Goal: Information Seeking & Learning: Learn about a topic

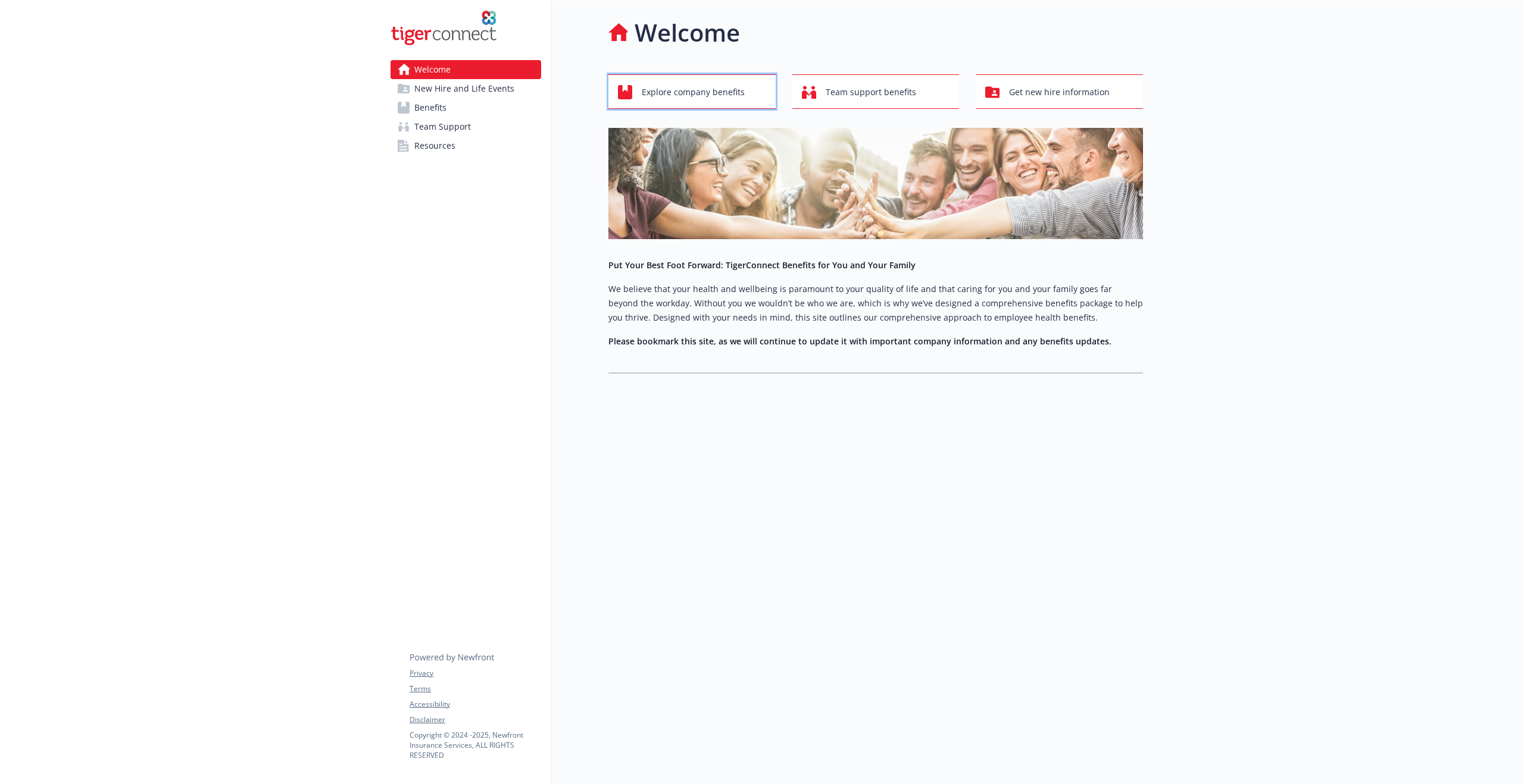
click at [712, 92] on span "Explore company benefits" at bounding box center [693, 92] width 103 height 23
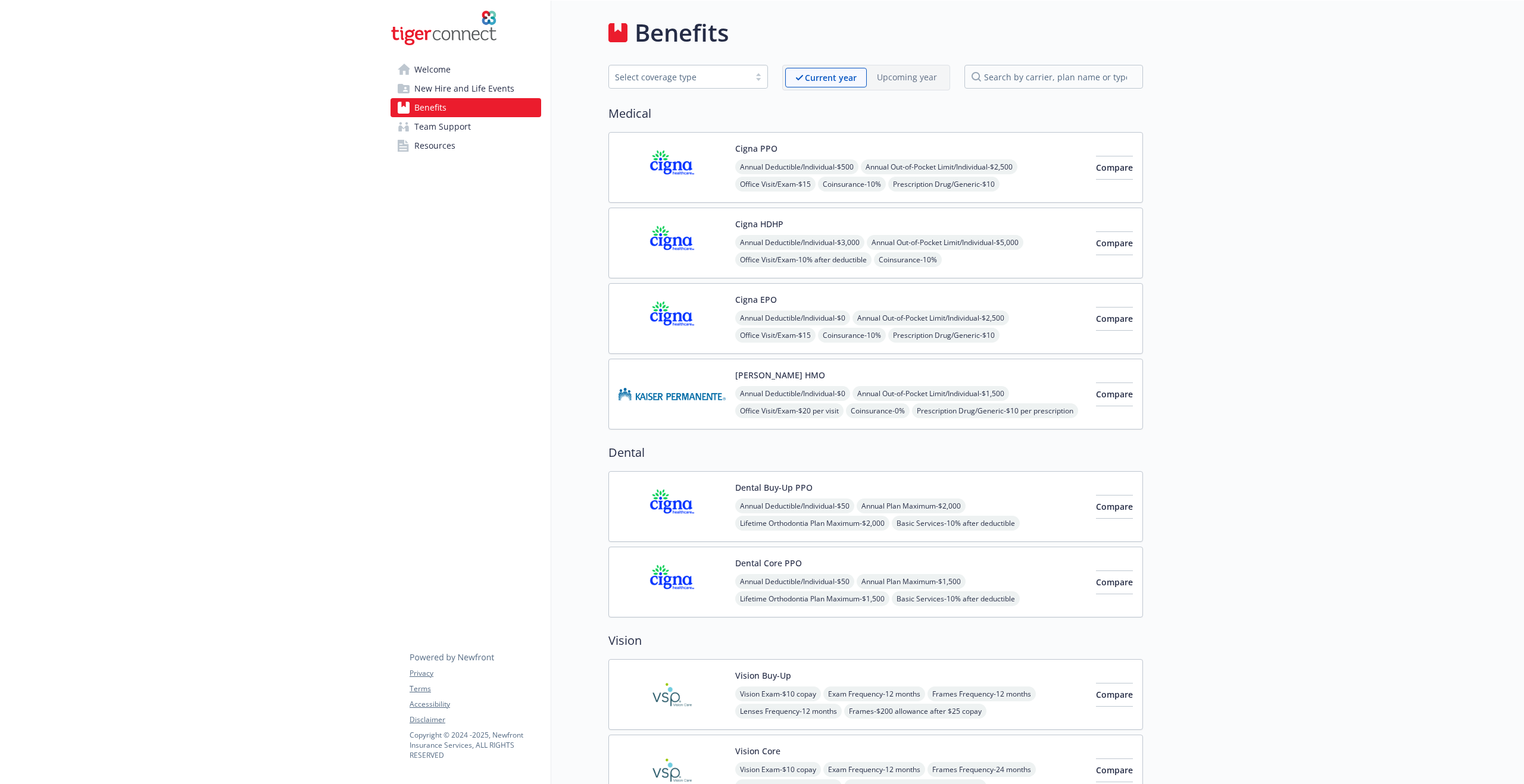
click at [427, 127] on span "Team Support" at bounding box center [443, 126] width 57 height 19
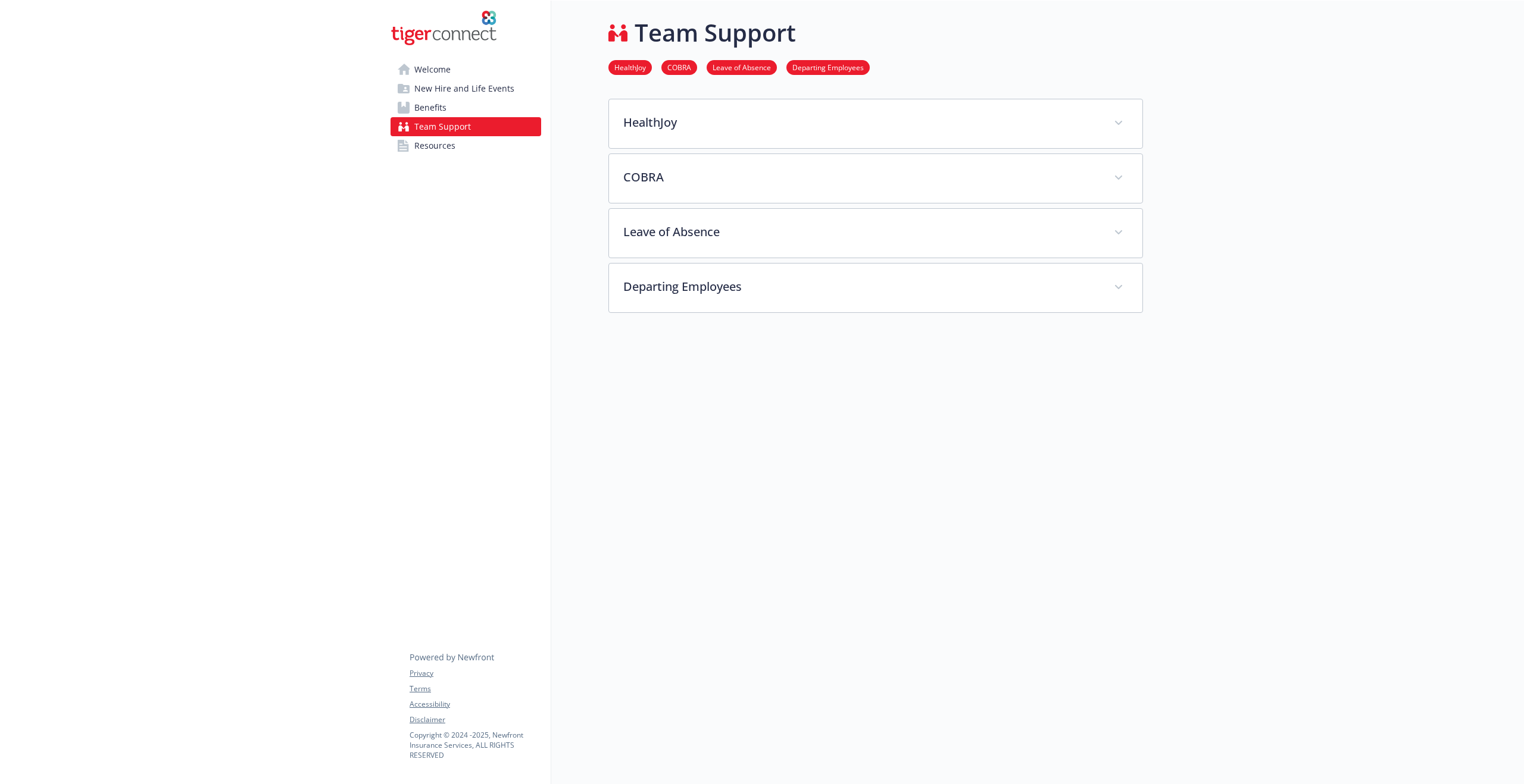
click at [456, 141] on link "Resources" at bounding box center [466, 146] width 151 height 19
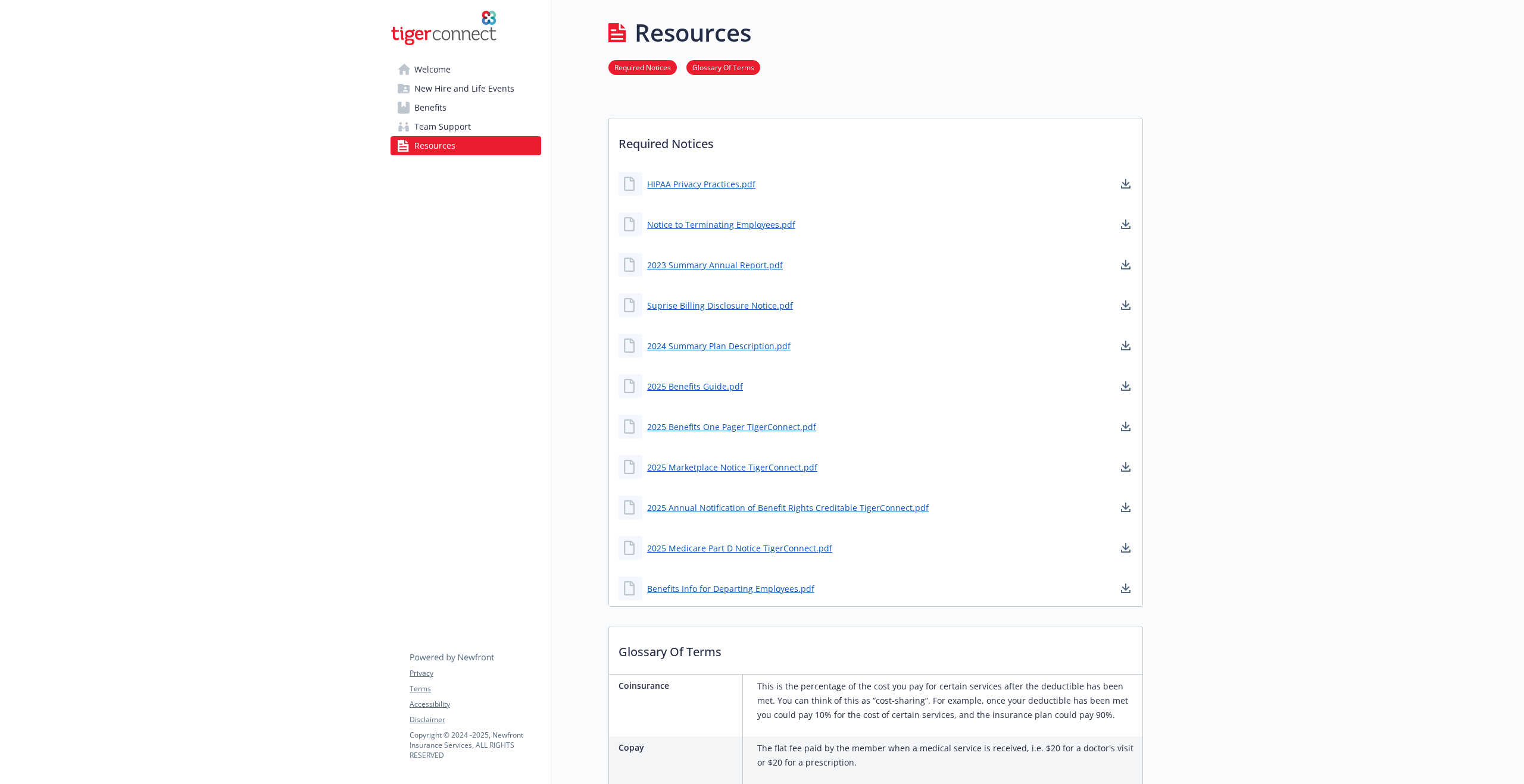
click at [467, 93] on span "New Hire and Life Events" at bounding box center [465, 89] width 100 height 19
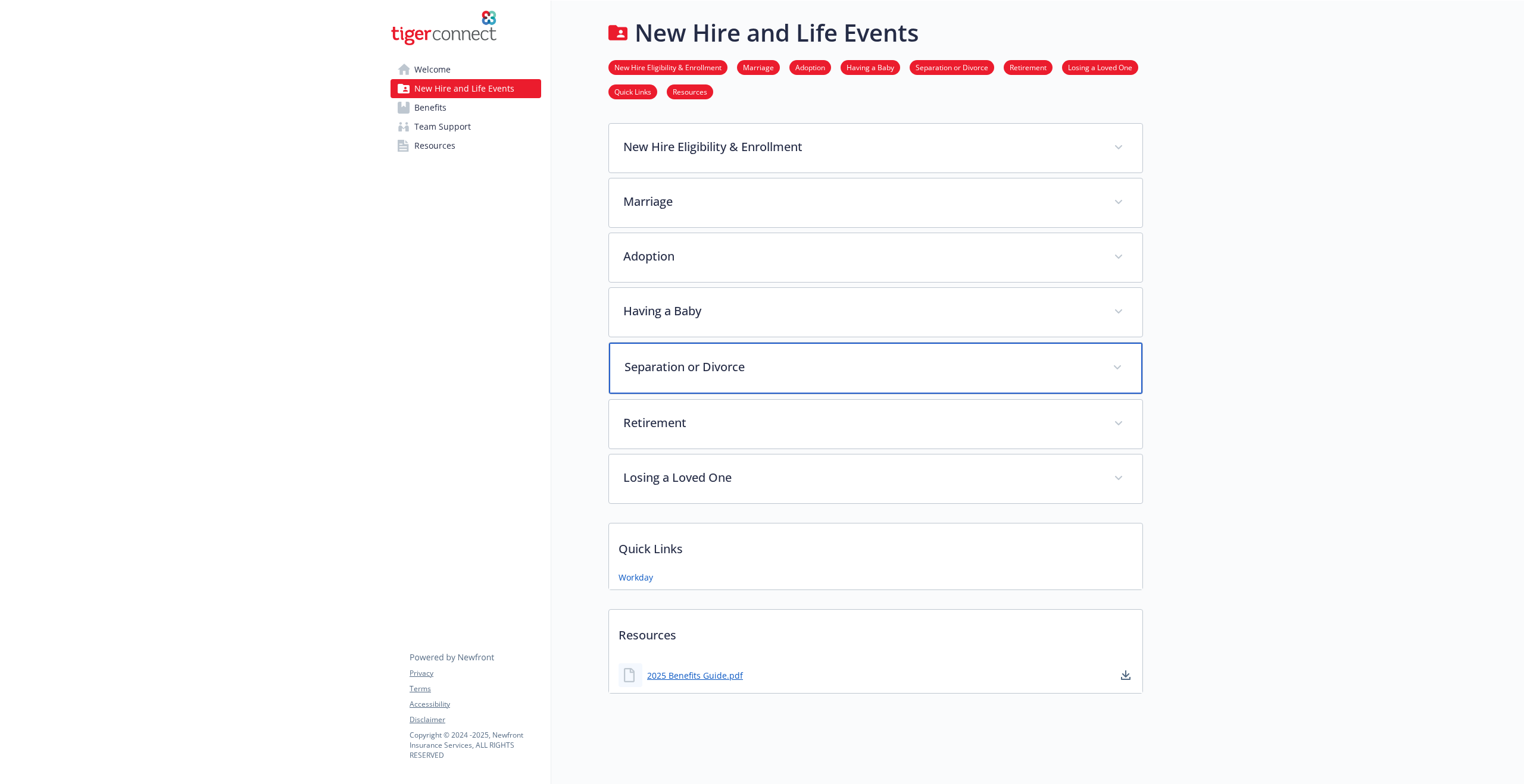
click at [766, 370] on p "Separation or Divorce" at bounding box center [860, 367] width 474 height 18
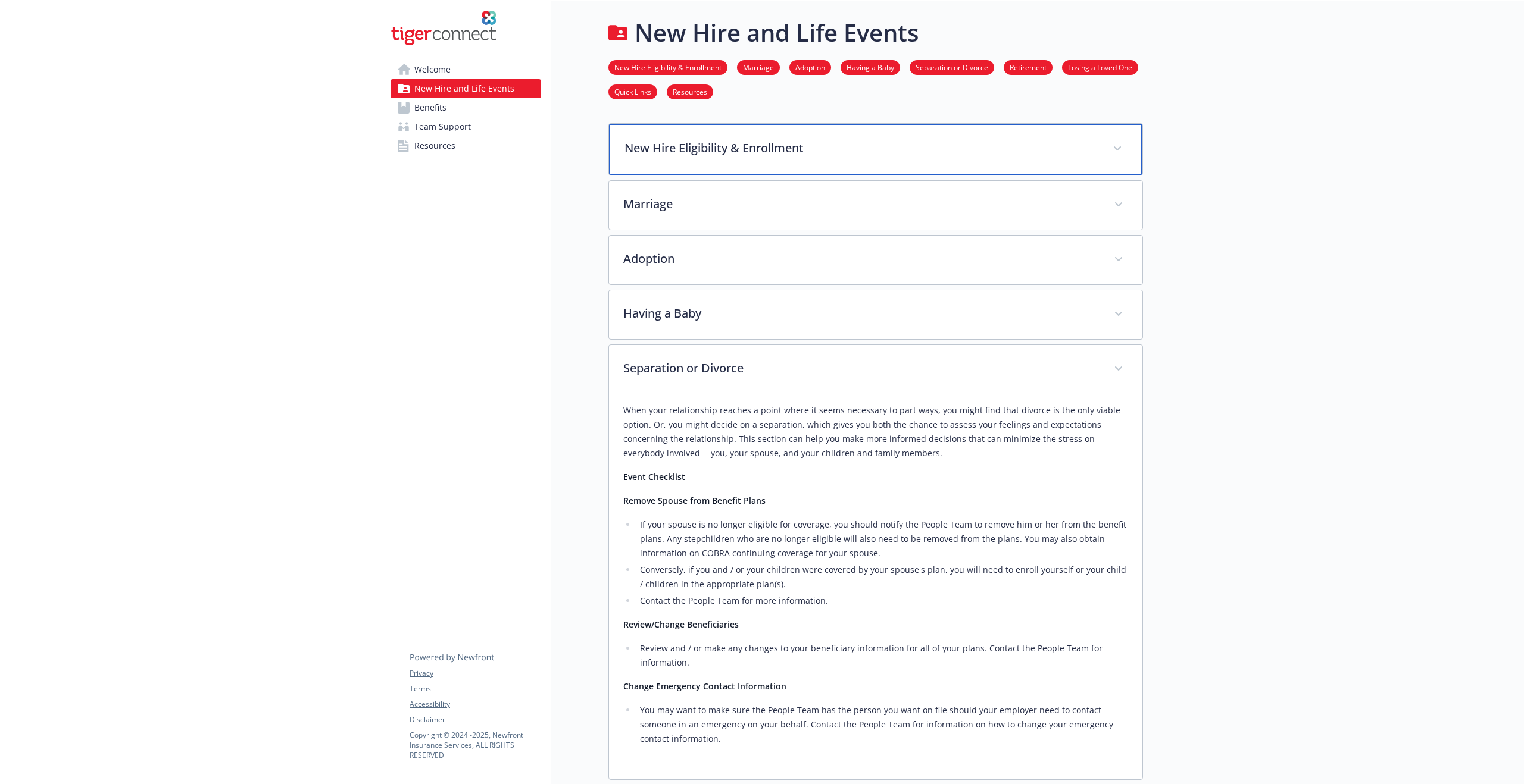
click at [744, 152] on p "New Hire Eligibility & Enrollment" at bounding box center [860, 148] width 474 height 18
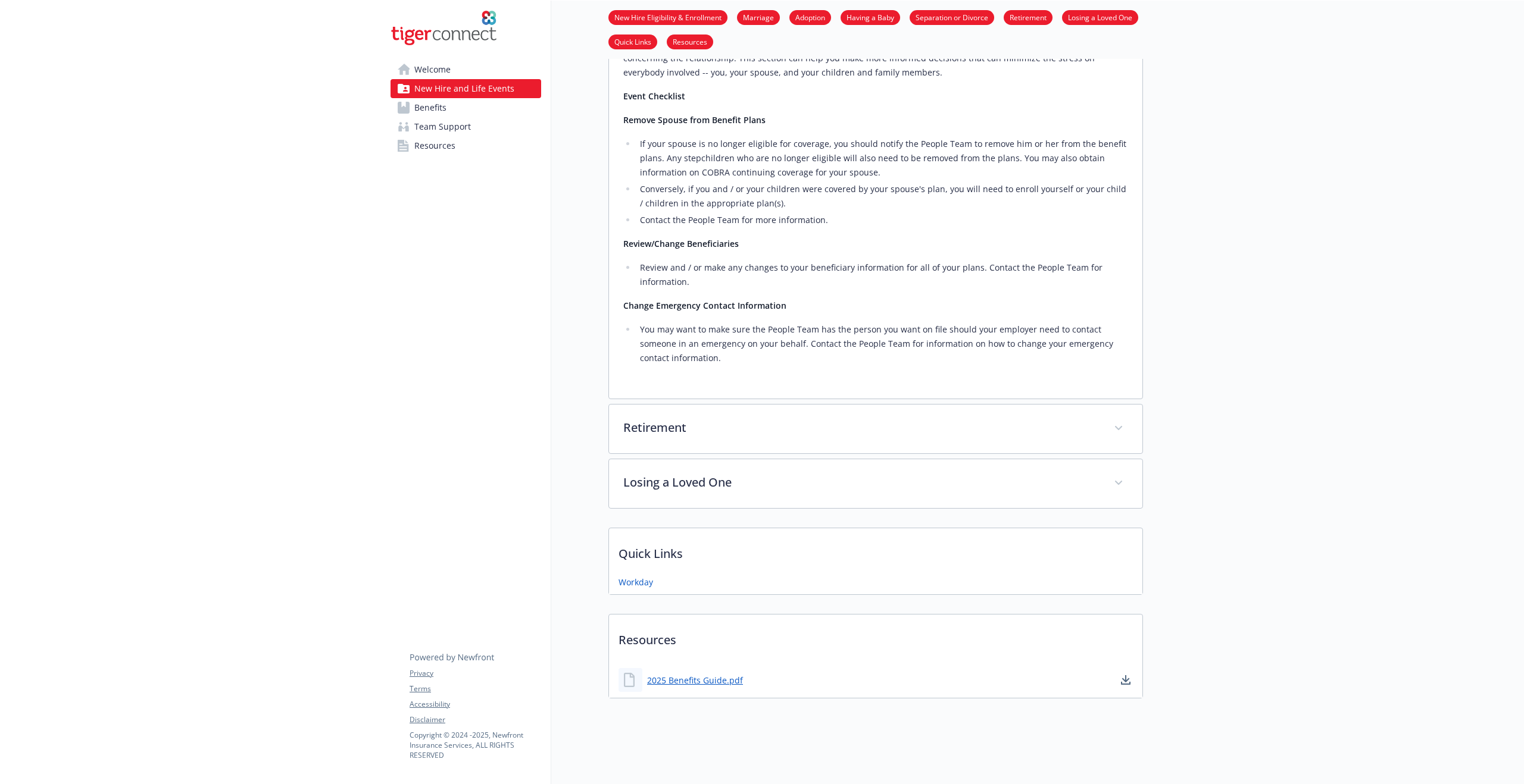
scroll to position [9, 0]
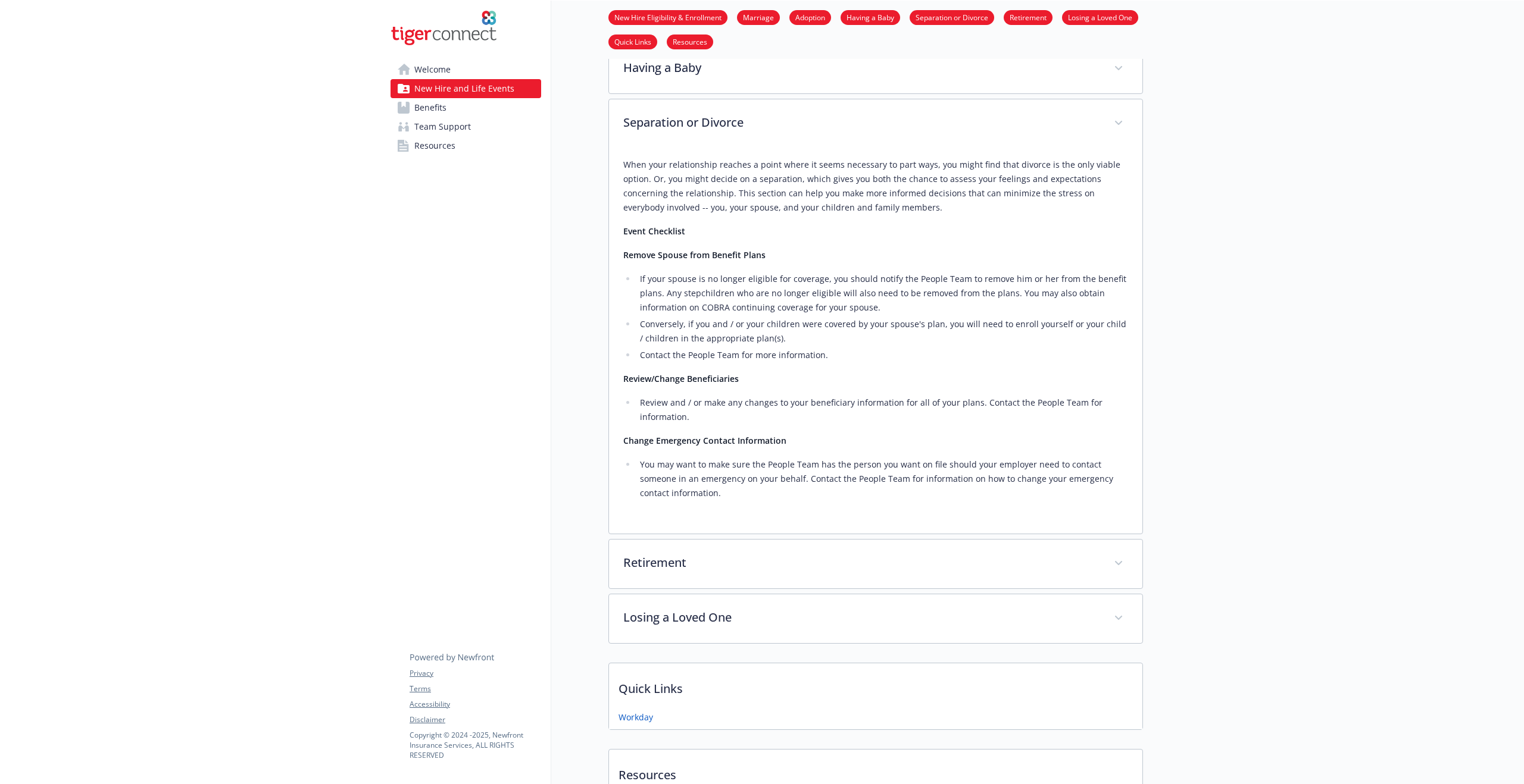
click at [475, 65] on link "Welcome" at bounding box center [466, 70] width 151 height 19
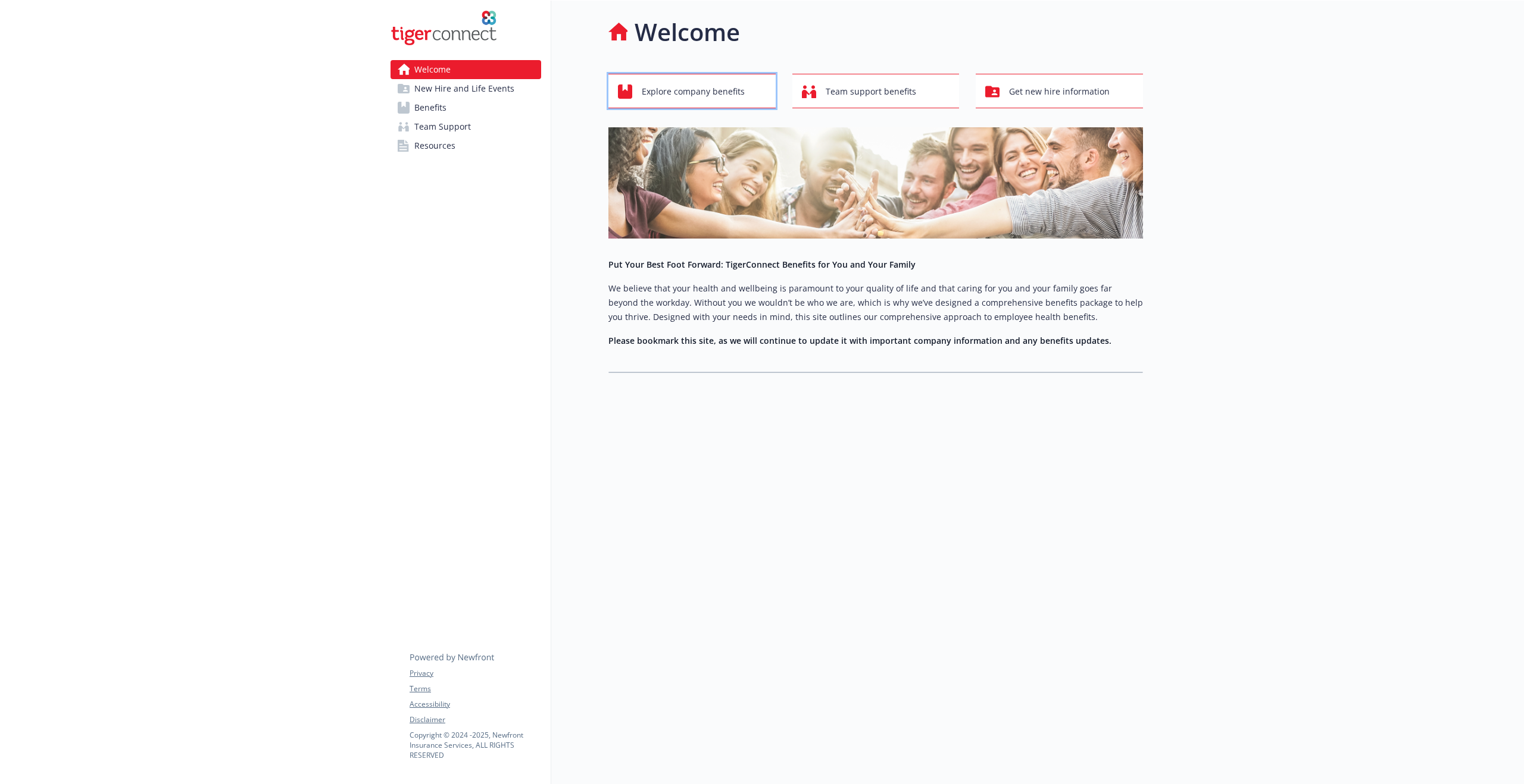
click at [644, 80] on span "Explore company benefits" at bounding box center [693, 91] width 103 height 23
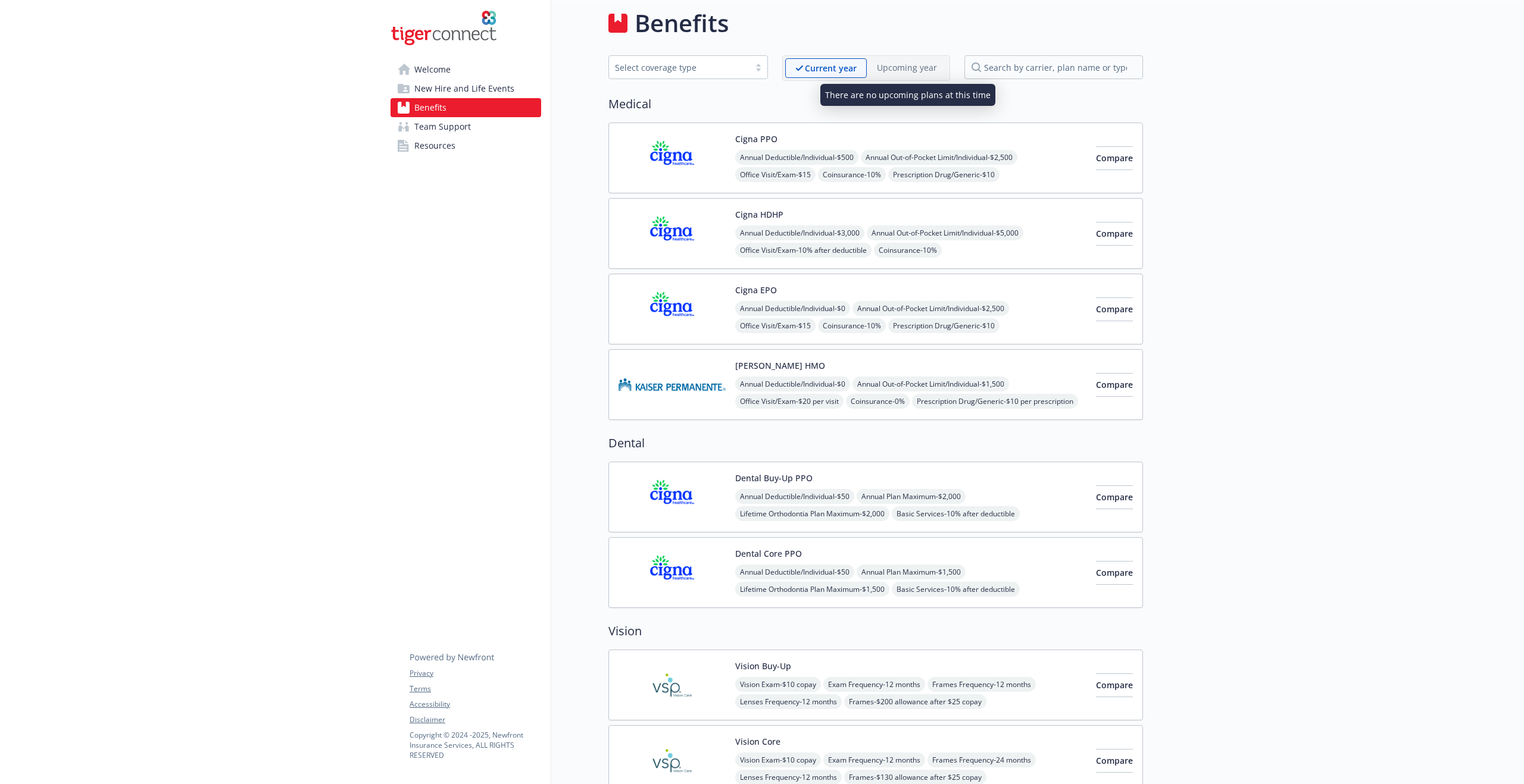
click at [893, 65] on p "Upcoming year" at bounding box center [907, 67] width 60 height 12
click at [855, 71] on p "Current year" at bounding box center [830, 68] width 52 height 12
click at [744, 73] on div "Select coverage type" at bounding box center [679, 67] width 128 height 12
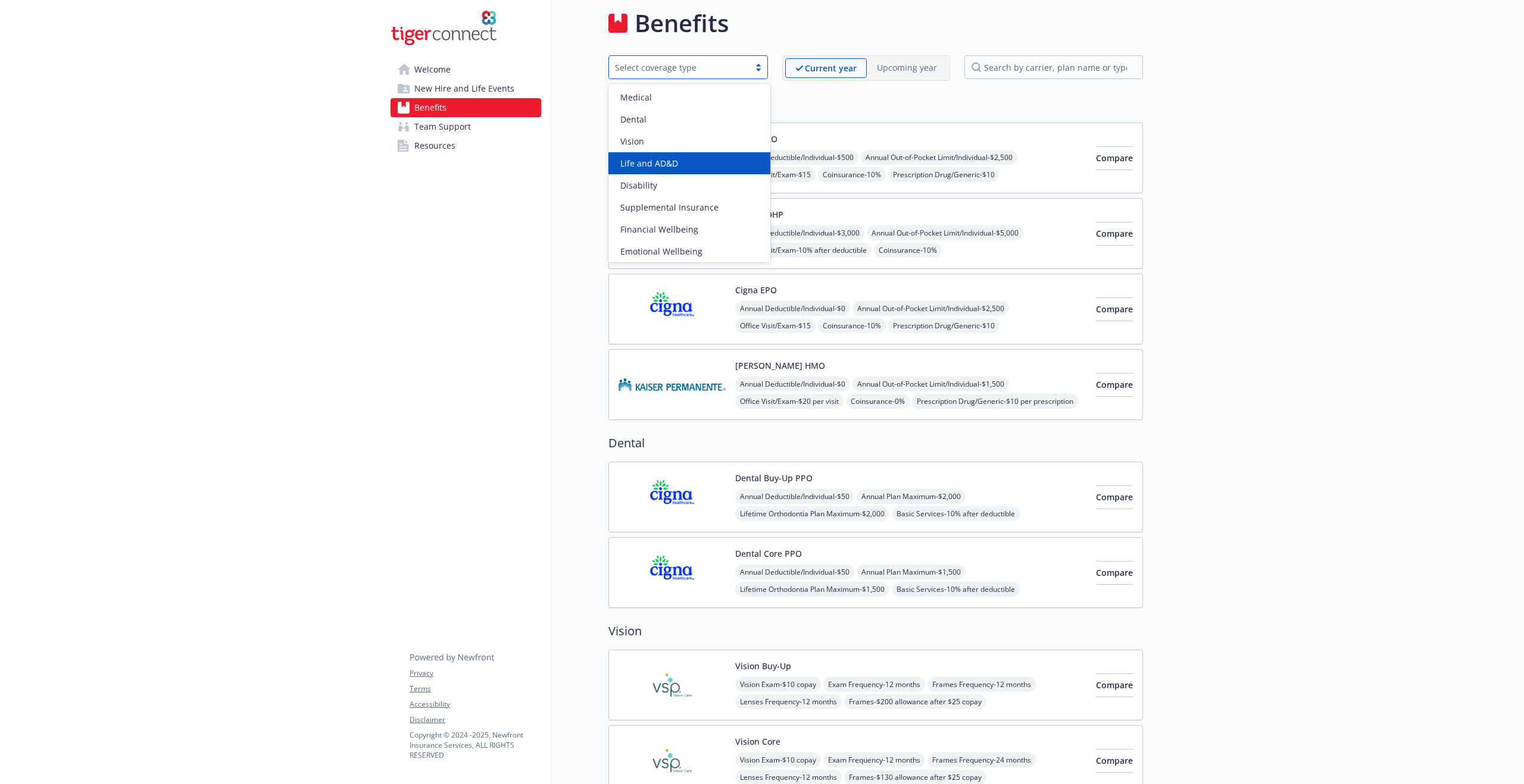
scroll to position [46, 0]
click at [715, 207] on div "Emotional Wellbeing" at bounding box center [689, 204] width 148 height 12
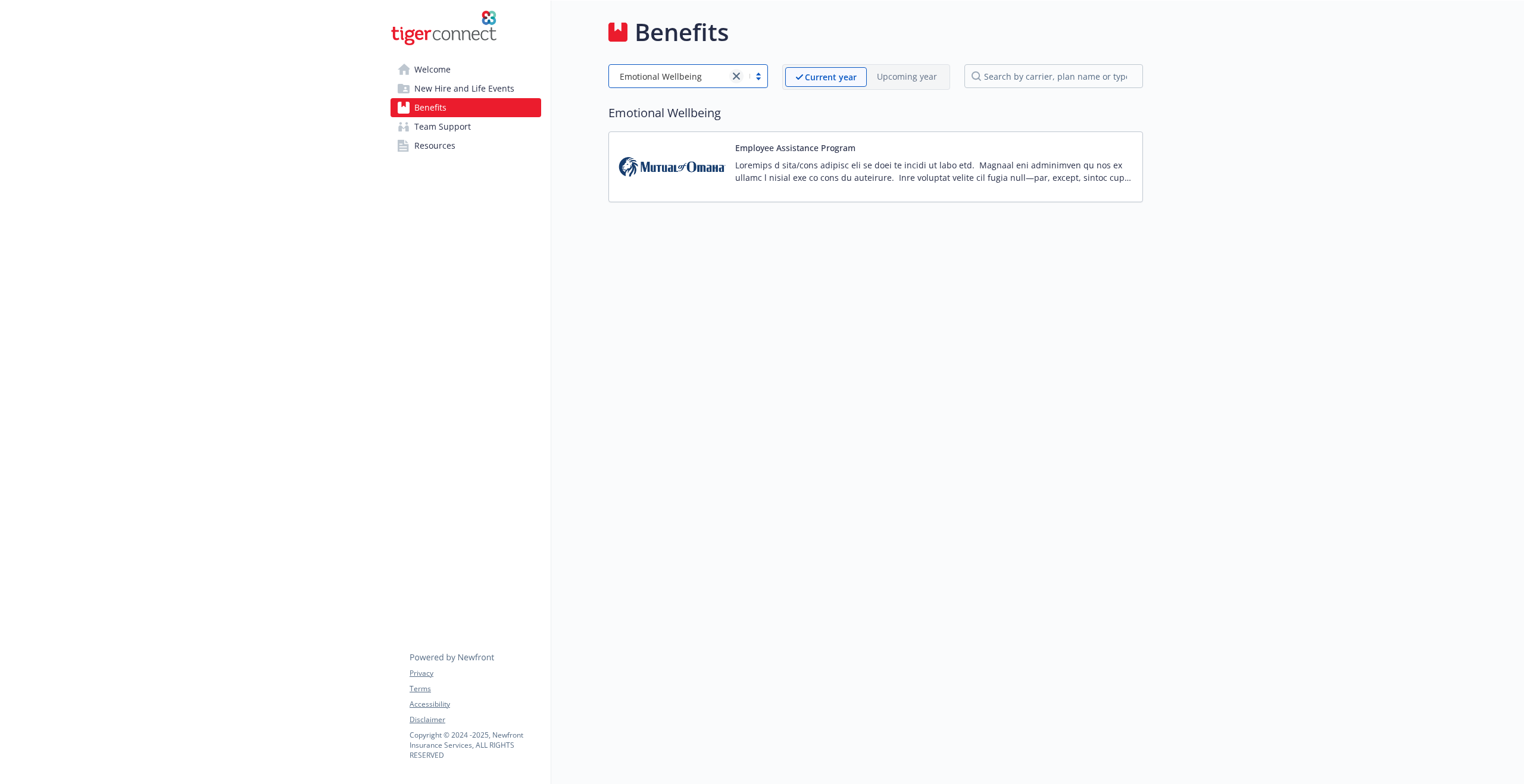
click at [735, 73] on icon "close" at bounding box center [736, 76] width 8 height 8
